Goal: Task Accomplishment & Management: Use online tool/utility

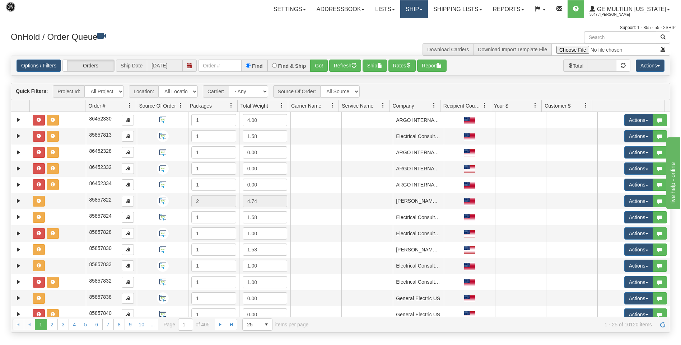
click at [410, 15] on link "Ship" at bounding box center [414, 9] width 28 height 18
click at [405, 25] on link "Ship Screen" at bounding box center [395, 24] width 65 height 9
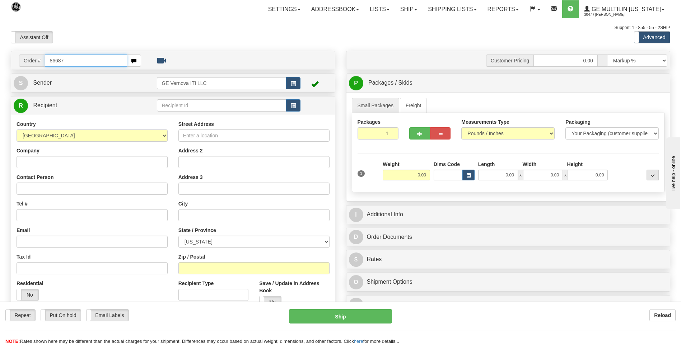
type input "86687"
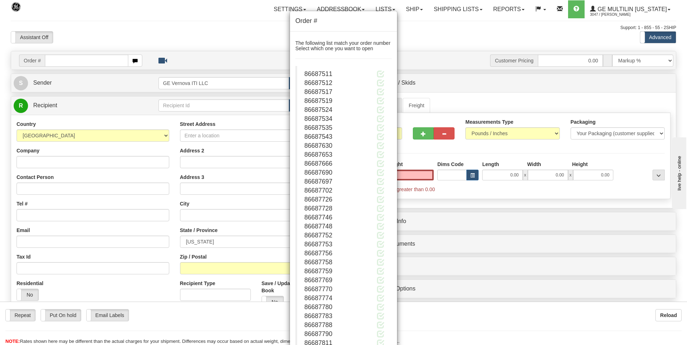
type input "0.00"
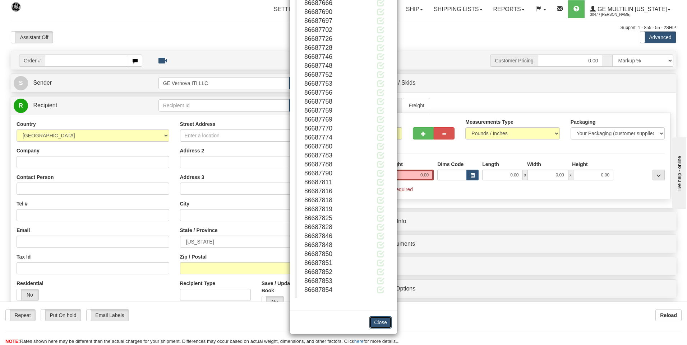
click at [380, 322] on button "Close" at bounding box center [380, 323] width 22 height 12
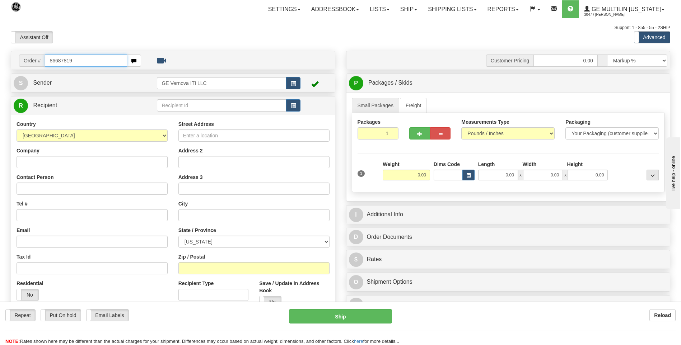
type input "86687819"
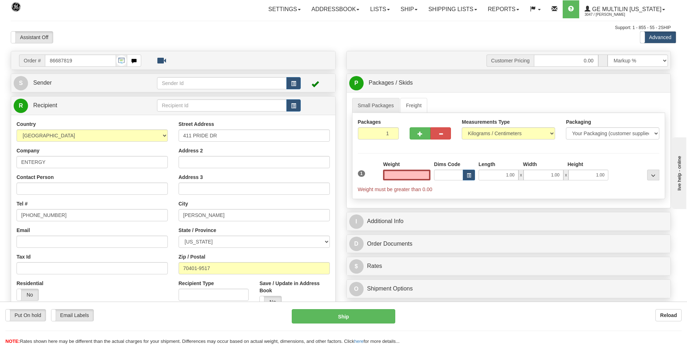
click button "Delete" at bounding box center [0, 0] width 0 height 0
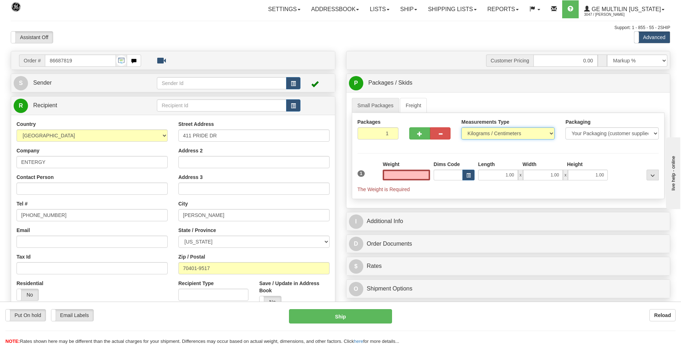
type input "0.00"
click at [473, 133] on select "Pounds / Inches Kilograms / Centimeters" at bounding box center [507, 133] width 93 height 12
select select "0"
click at [461, 127] on select "Pounds / Inches Kilograms / Centimeters" at bounding box center [507, 133] width 93 height 12
click at [426, 176] on input "0.00" at bounding box center [406, 175] width 47 height 11
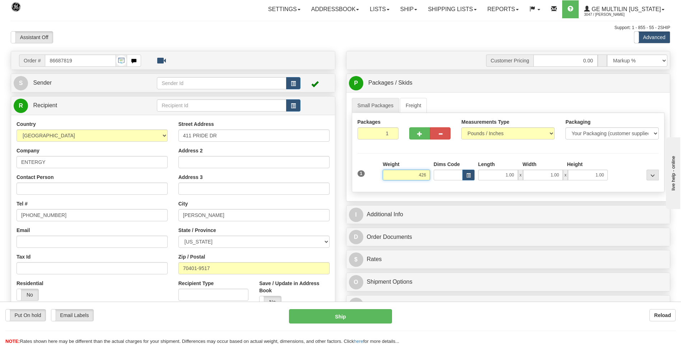
click button "Delete" at bounding box center [0, 0] width 0 height 0
type input "426.00"
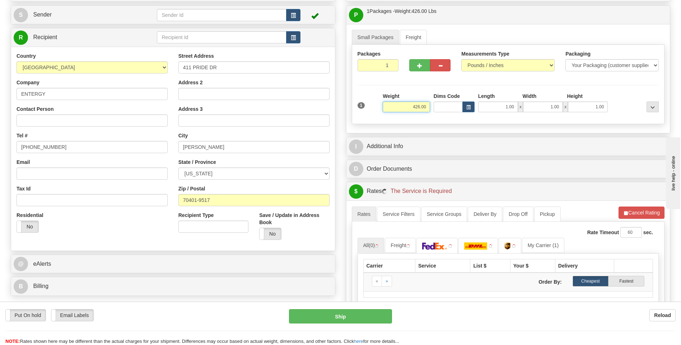
scroll to position [144, 0]
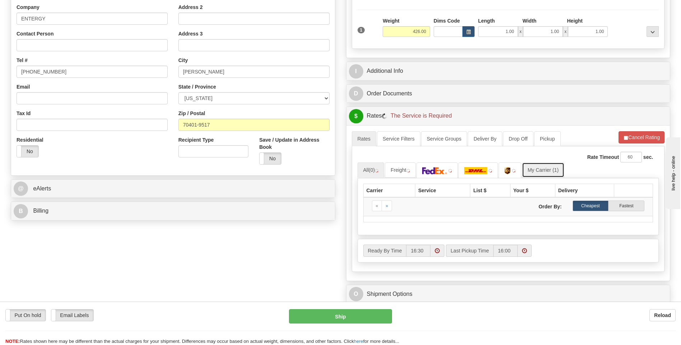
click at [557, 170] on link "My Carrier (1)" at bounding box center [543, 170] width 42 height 15
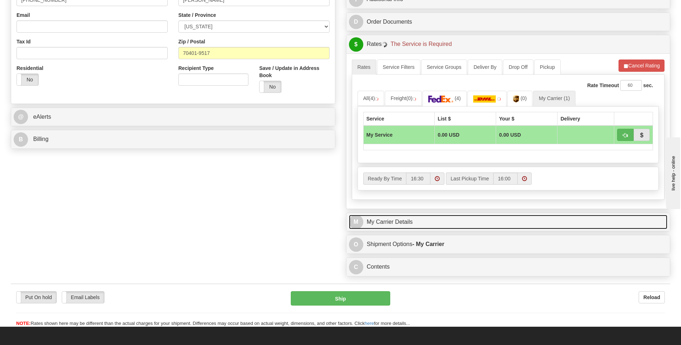
click at [403, 229] on link "M My Carrier Details" at bounding box center [508, 222] width 319 height 15
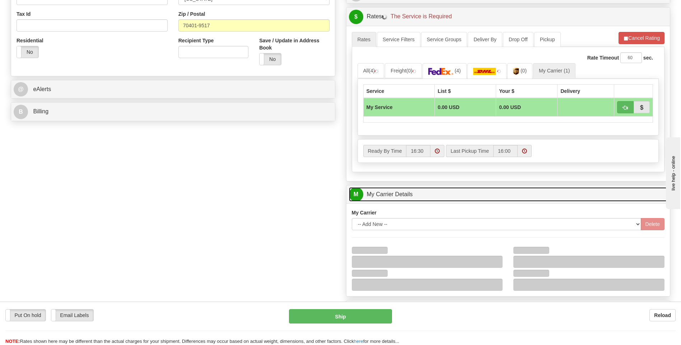
scroll to position [287, 0]
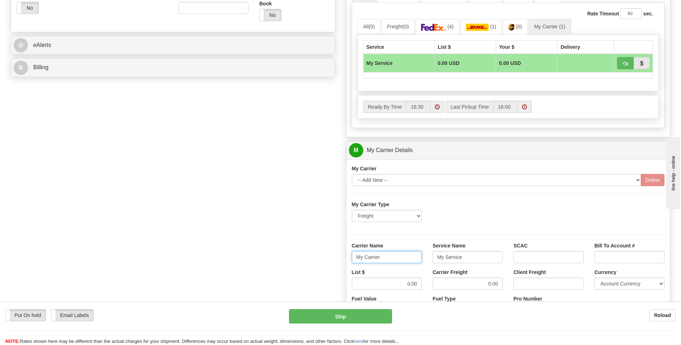
drag, startPoint x: 395, startPoint y: 261, endPoint x: 298, endPoint y: 261, distance: 96.6
click at [298, 261] on div "Order # 86687819 S Sender" at bounding box center [340, 110] width 670 height 693
type input "averi"
type input "ltl"
drag, startPoint x: 392, startPoint y: 283, endPoint x: 433, endPoint y: 285, distance: 40.6
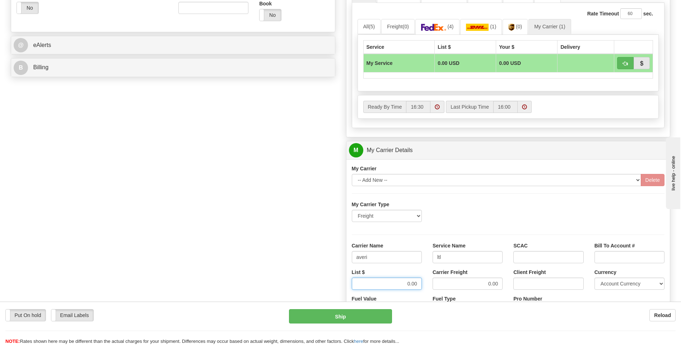
click at [434, 285] on div "List $ 0.00 Carrier Freight 0.00 Client Freight Currency Account Currency ARN A…" at bounding box center [509, 282] width 324 height 27
type input "320"
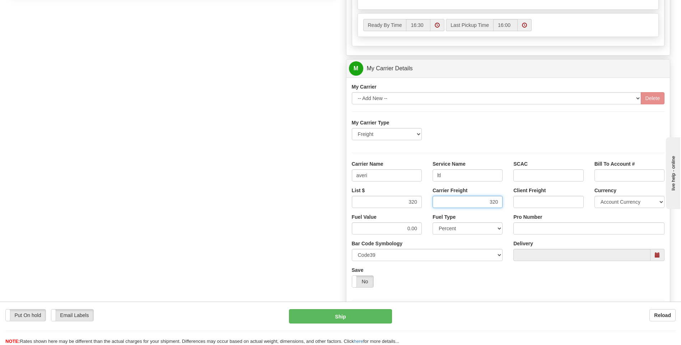
scroll to position [431, 0]
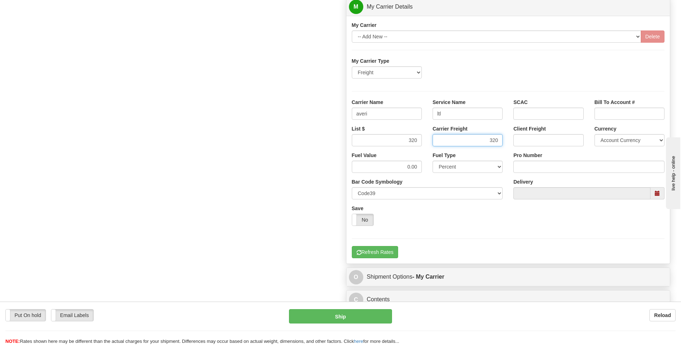
type input "320"
click at [530, 163] on input "Pro Number" at bounding box center [589, 167] width 151 height 12
type input "0760160914"
click at [385, 247] on button "Refresh Rates" at bounding box center [375, 252] width 46 height 12
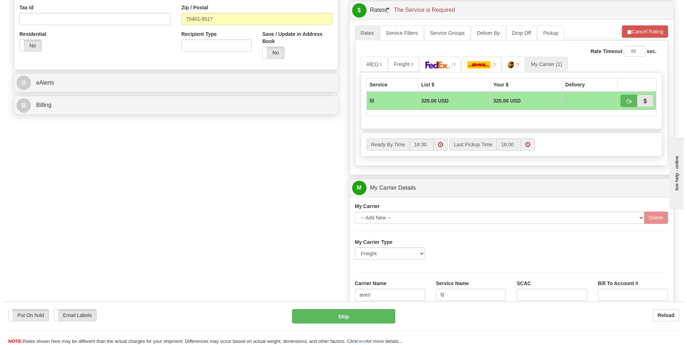
scroll to position [215, 0]
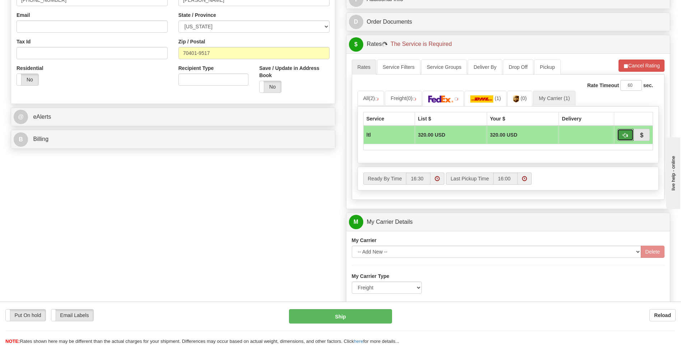
click at [622, 135] on button "button" at bounding box center [625, 135] width 17 height 12
type input "00"
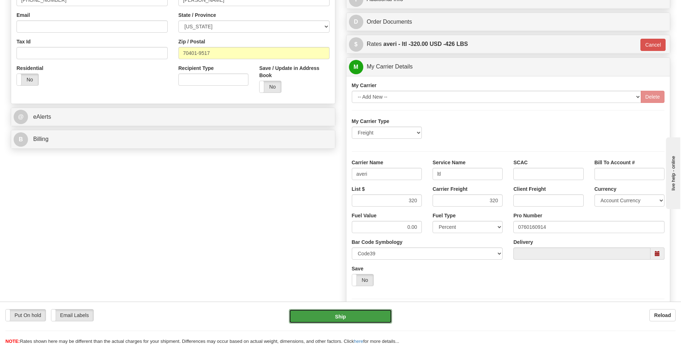
click at [343, 315] on button "Ship" at bounding box center [340, 317] width 103 height 14
